Goal: Task Accomplishment & Management: Use online tool/utility

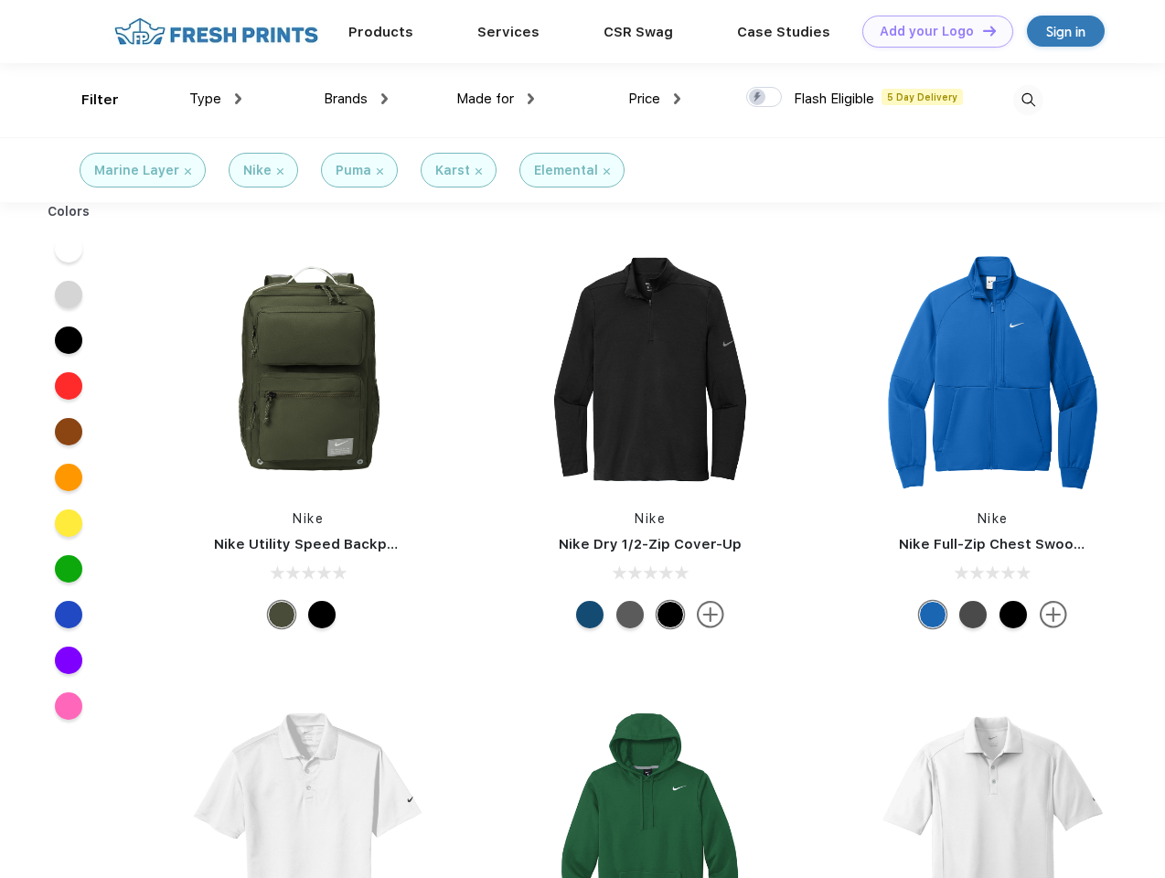
scroll to position [1, 0]
click at [931, 31] on link "Add your Logo Design Tool" at bounding box center [937, 32] width 151 height 32
click at [0, 0] on div "Design Tool" at bounding box center [0, 0] width 0 height 0
click at [981, 30] on link "Add your Logo Design Tool" at bounding box center [937, 32] width 151 height 32
click at [88, 100] on div "Filter" at bounding box center [99, 100] width 37 height 21
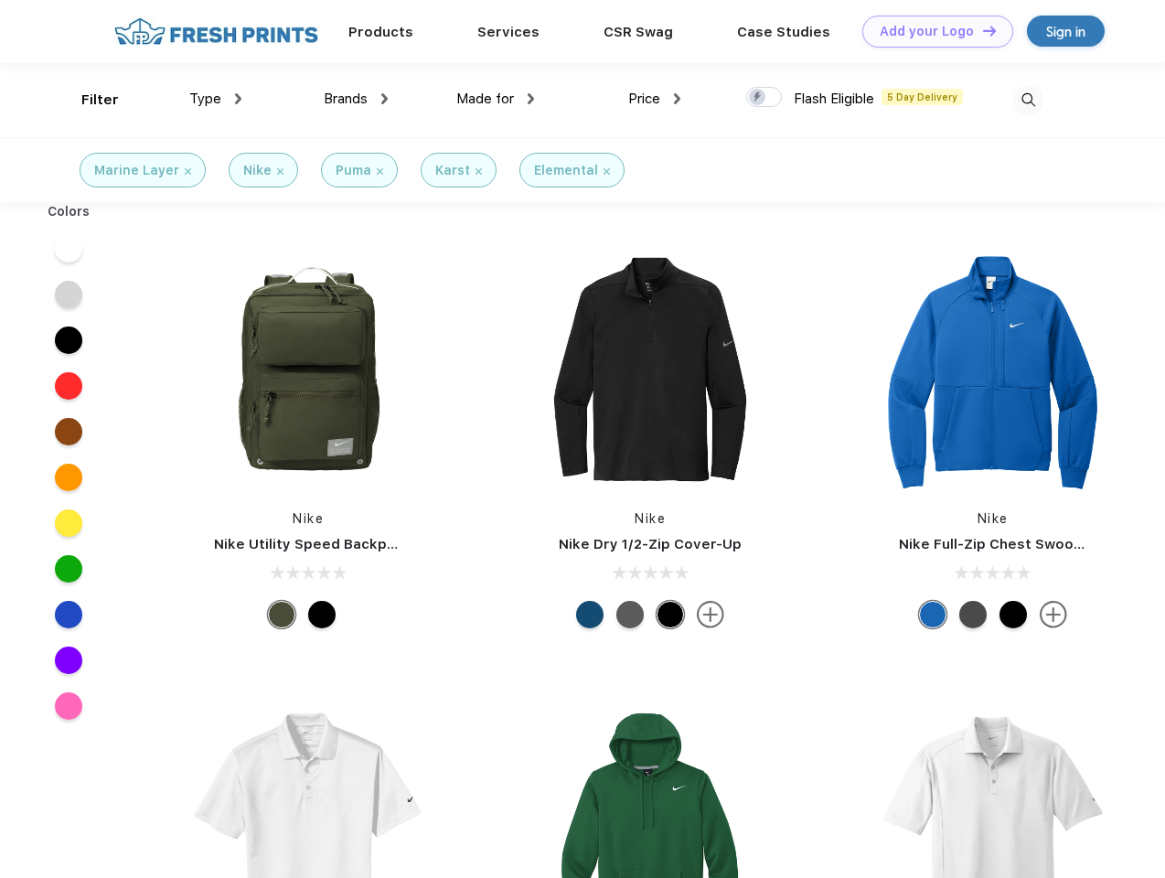
click at [216, 99] on span "Type" at bounding box center [205, 99] width 32 height 16
click at [356, 99] on span "Brands" at bounding box center [346, 99] width 44 height 16
click at [496, 99] on span "Made for" at bounding box center [485, 99] width 58 height 16
click at [655, 99] on span "Price" at bounding box center [644, 99] width 32 height 16
click at [764, 98] on div at bounding box center [764, 97] width 36 height 20
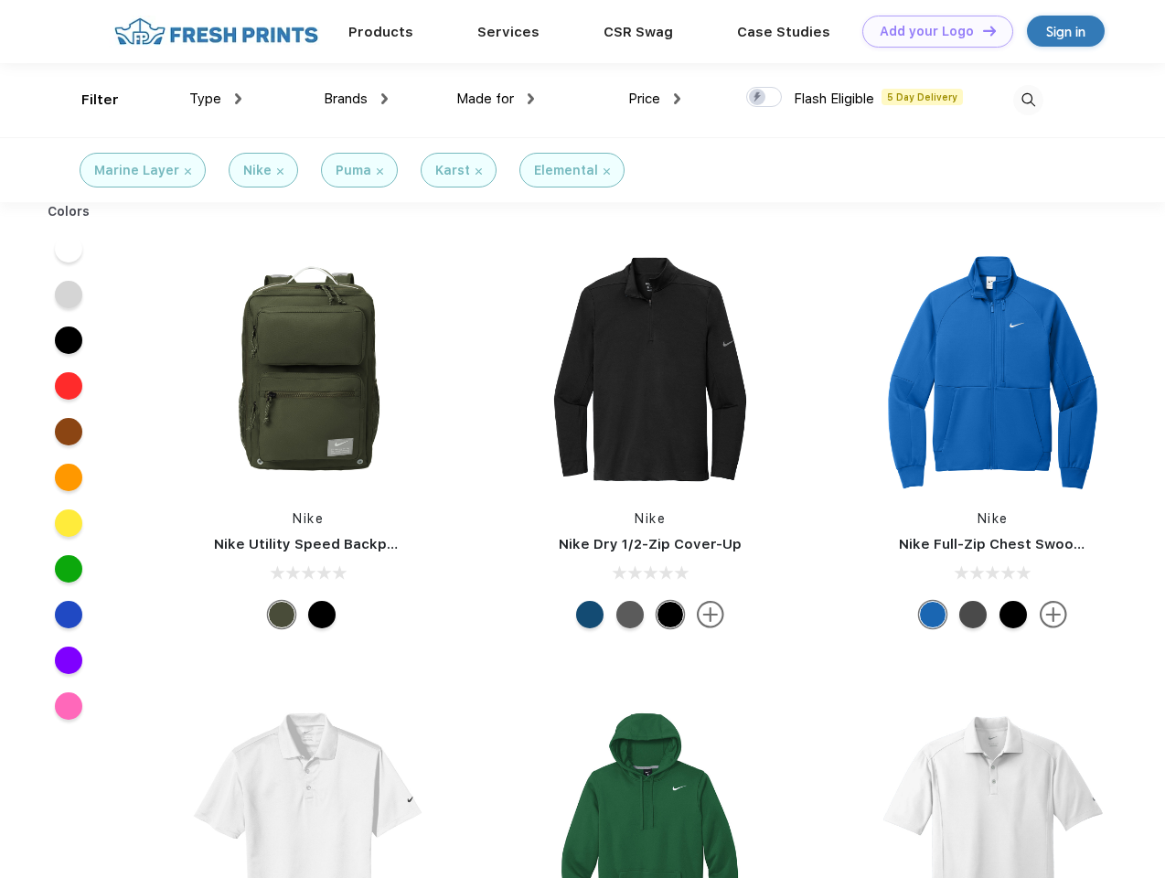
click at [758, 98] on input "checkbox" at bounding box center [752, 92] width 12 height 12
click at [1028, 100] on img at bounding box center [1028, 100] width 30 height 30
